Goal: Information Seeking & Learning: Learn about a topic

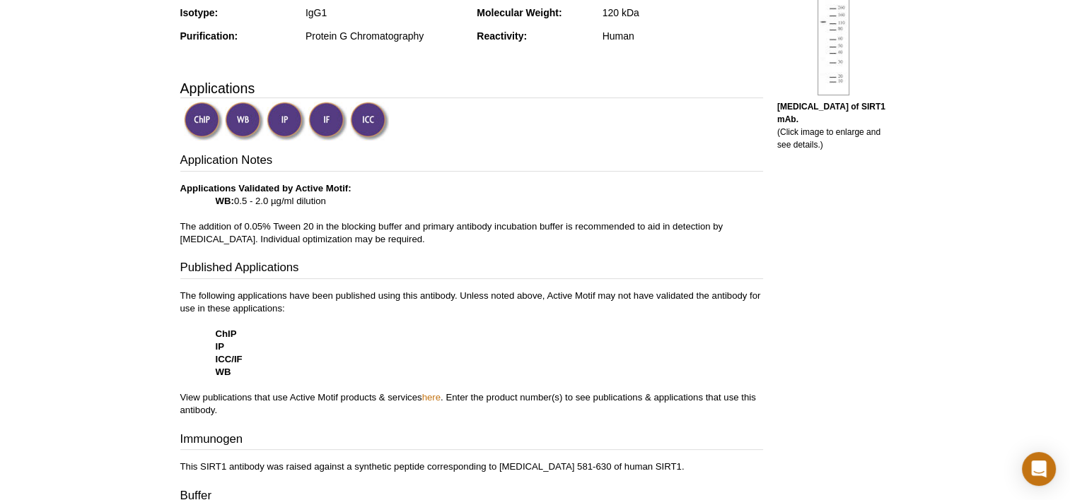
scroll to position [403, 0]
drag, startPoint x: 256, startPoint y: 301, endPoint x: 509, endPoint y: 314, distance: 253.4
click at [508, 314] on p "The following applications have been published using this antibody. Unless note…" at bounding box center [471, 352] width 582 height 127
drag, startPoint x: 509, startPoint y: 314, endPoint x: 447, endPoint y: 336, distance: 66.2
click at [447, 336] on p "The following applications have been published using this antibody. Unless note…" at bounding box center [471, 352] width 582 height 127
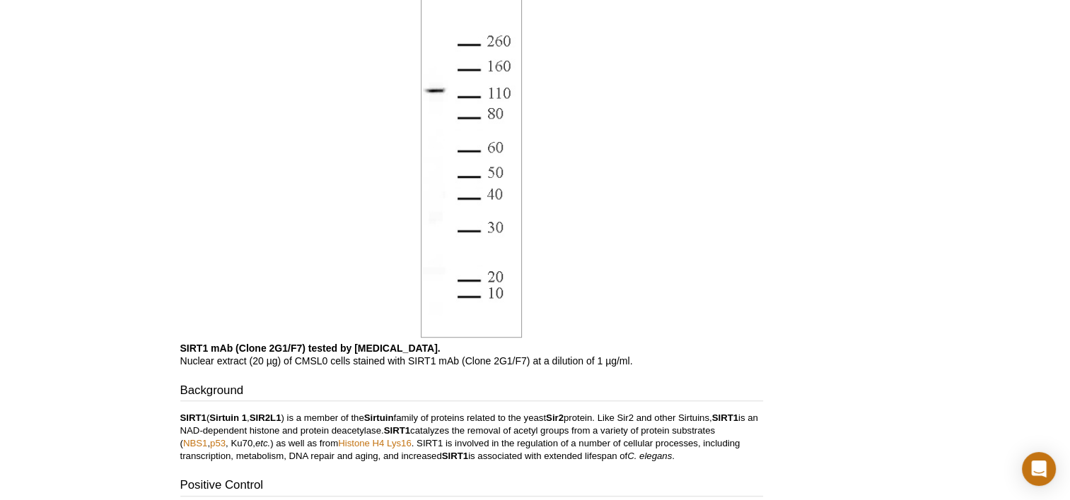
scroll to position [1039, 0]
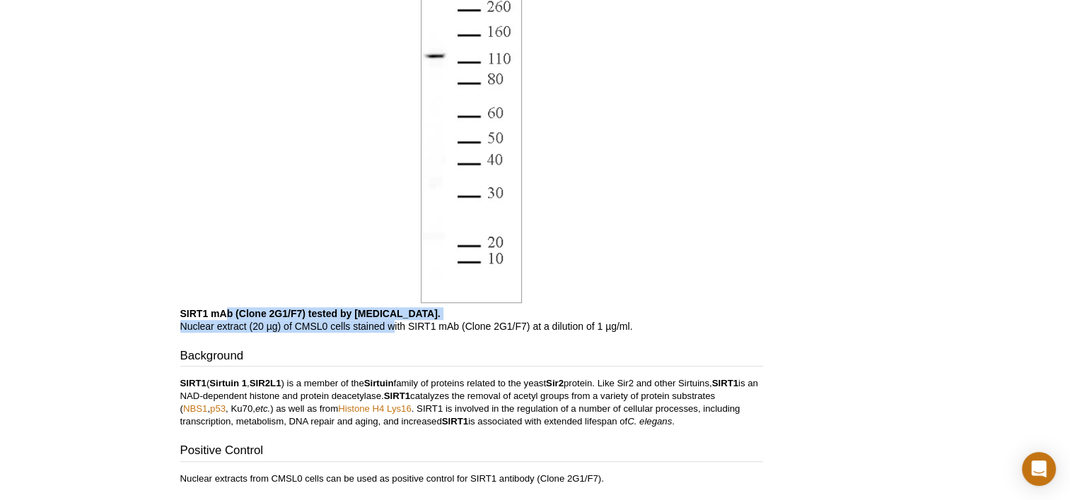
drag, startPoint x: 228, startPoint y: 318, endPoint x: 394, endPoint y: 327, distance: 166.4
click at [394, 327] on p "SIRT1 mAb (Clone 2G1/F7) tested by [MEDICAL_DATA]. Nuclear extract (20 µg) of C…" at bounding box center [471, 320] width 582 height 25
drag, startPoint x: 394, startPoint y: 327, endPoint x: 311, endPoint y: 344, distance: 84.3
drag, startPoint x: 300, startPoint y: 327, endPoint x: 440, endPoint y: 328, distance: 139.3
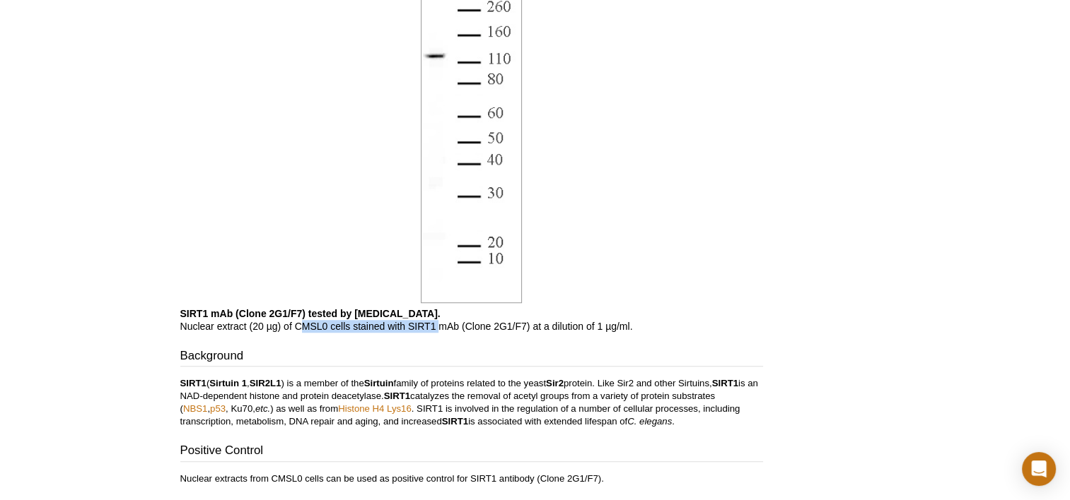
click at [440, 328] on p "SIRT1 mAb (Clone 2G1/F7) tested by [MEDICAL_DATA]. Nuclear extract (20 µg) of C…" at bounding box center [471, 320] width 582 height 25
drag, startPoint x: 440, startPoint y: 328, endPoint x: 412, endPoint y: 347, distance: 33.5
click at [410, 351] on h3 "Background" at bounding box center [471, 358] width 582 height 20
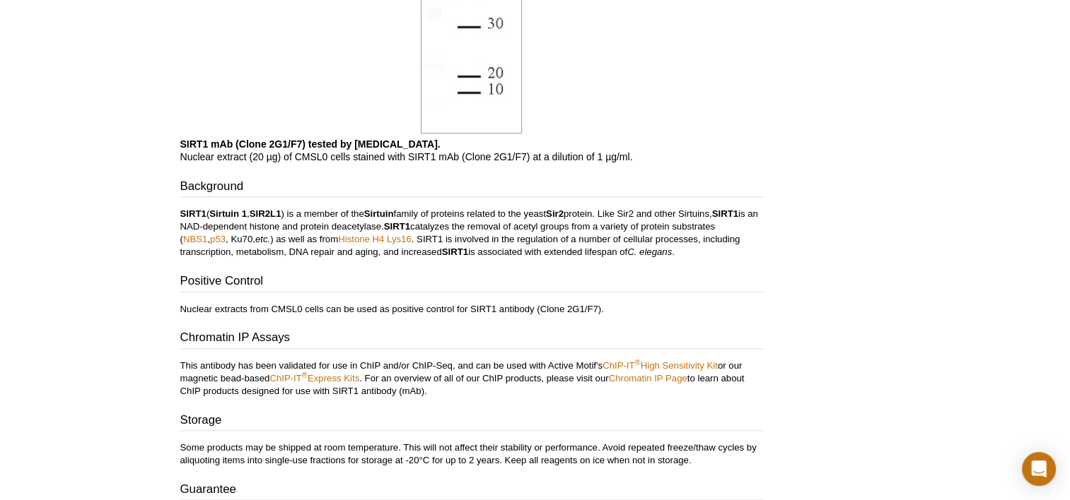
scroll to position [1322, 0]
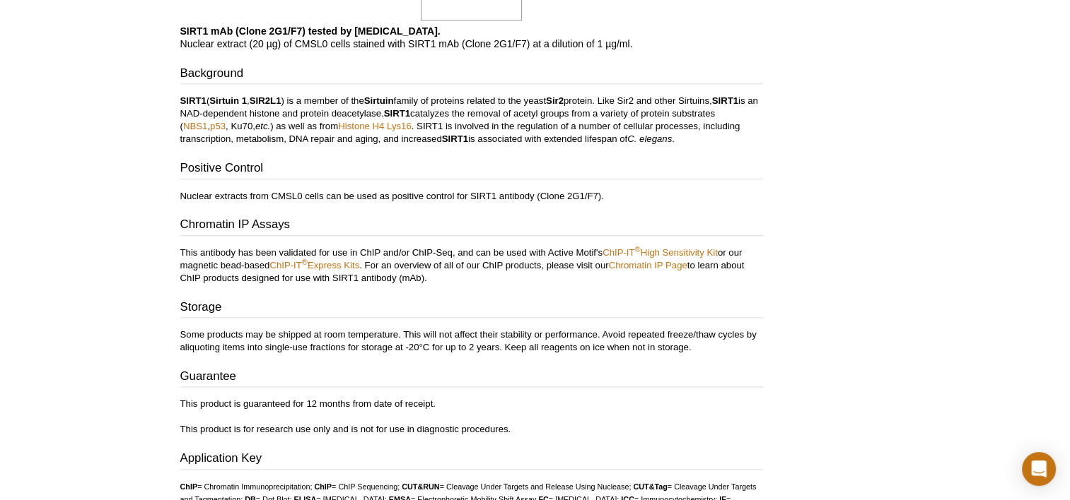
drag, startPoint x: 450, startPoint y: 260, endPoint x: 492, endPoint y: 281, distance: 46.5
click at [492, 281] on p "This antibody has been validated for use in ChIP and/or ChIP-Seq, and can be us…" at bounding box center [471, 266] width 582 height 38
drag, startPoint x: 492, startPoint y: 281, endPoint x: 450, endPoint y: 301, distance: 47.1
click at [450, 301] on h3 "Storage" at bounding box center [471, 309] width 582 height 20
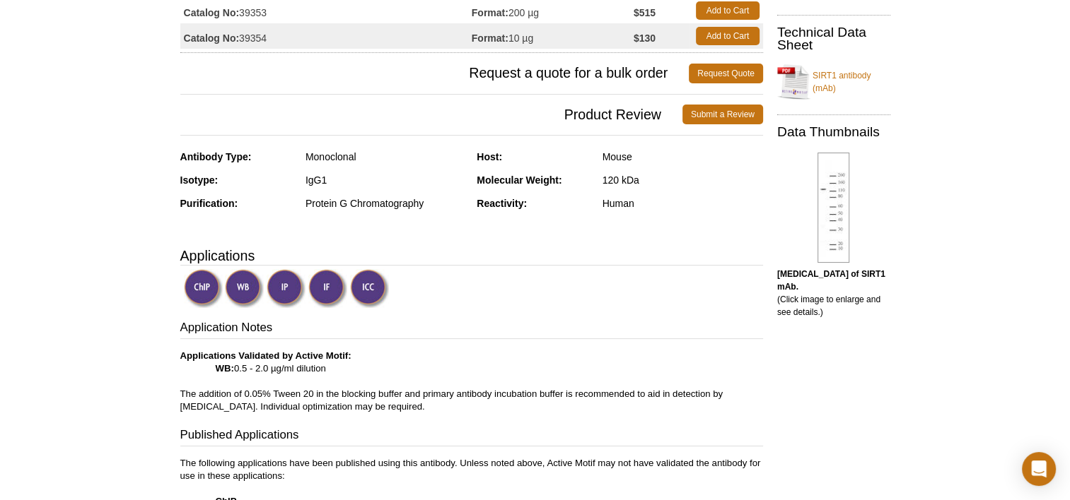
scroll to position [23, 0]
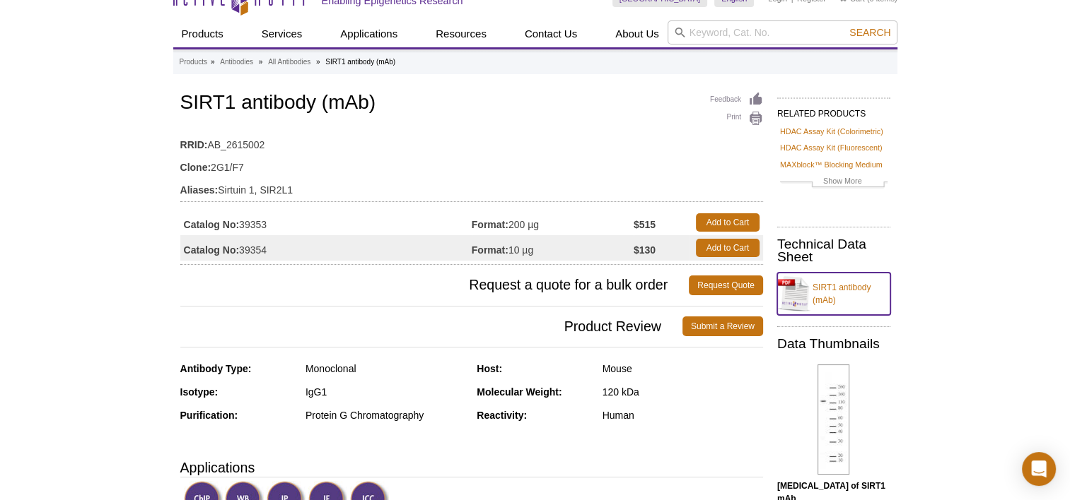
click at [812, 299] on link "SIRT1 antibody (mAb)" at bounding box center [833, 294] width 113 height 42
